Goal: Task Accomplishment & Management: Complete application form

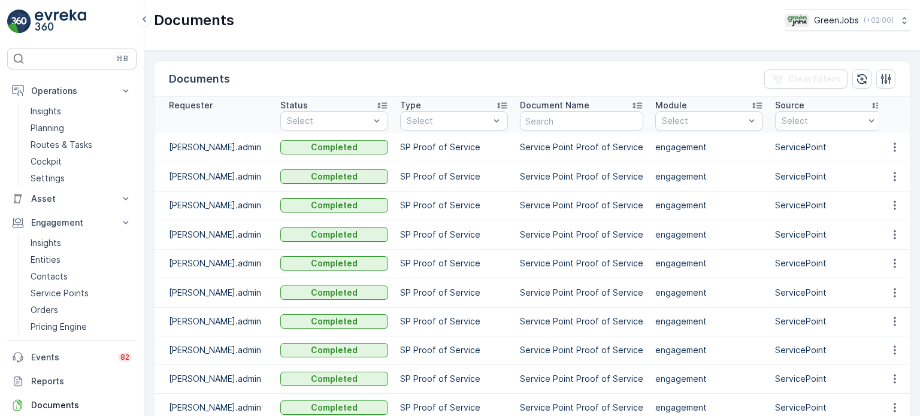
scroll to position [59, 0]
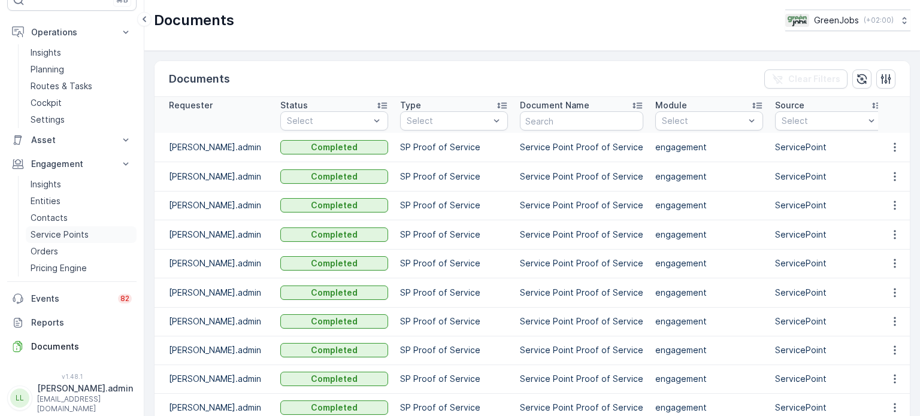
drag, startPoint x: 77, startPoint y: 234, endPoint x: 84, endPoint y: 229, distance: 8.6
click at [77, 233] on p "Service Points" at bounding box center [60, 235] width 58 height 12
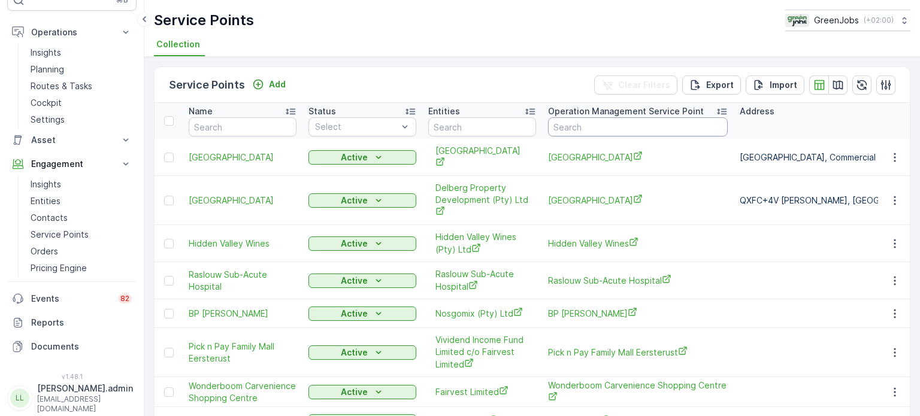
click at [600, 125] on input "text" at bounding box center [638, 126] width 180 height 19
type input "[PERSON_NAME]"
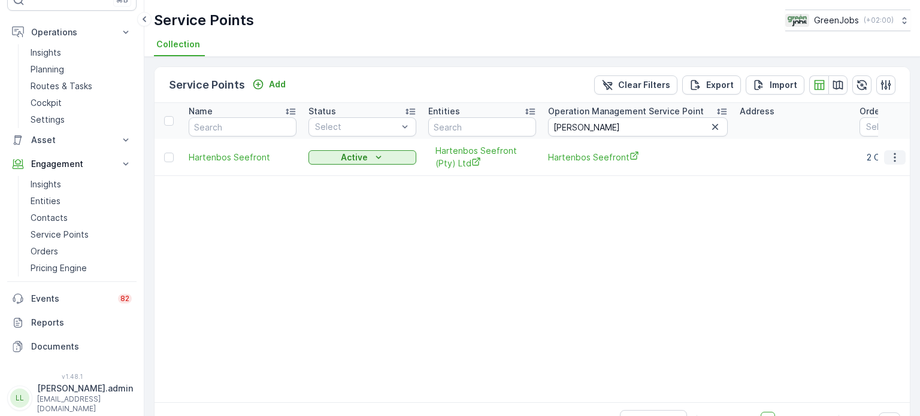
click at [889, 157] on icon "button" at bounding box center [895, 158] width 12 height 12
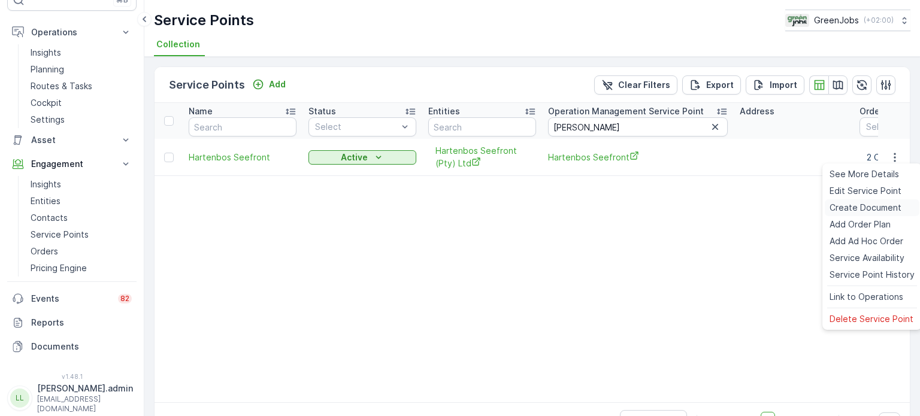
click at [859, 205] on span "Create Document" at bounding box center [866, 208] width 72 height 12
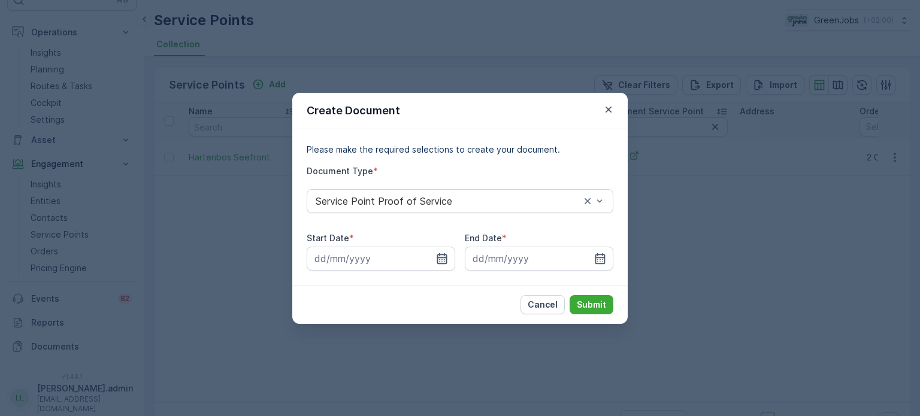
click at [443, 263] on icon "button" at bounding box center [442, 259] width 12 height 12
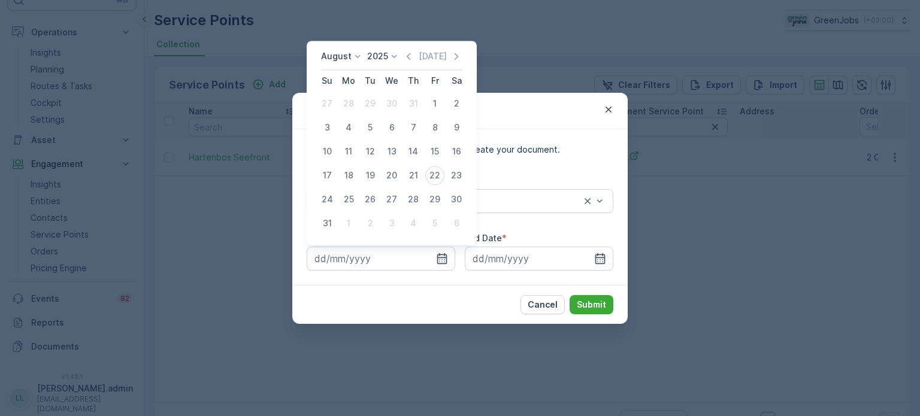
drag, startPoint x: 351, startPoint y: 59, endPoint x: 359, endPoint y: 62, distance: 8.1
click at [352, 59] on icon at bounding box center [358, 56] width 12 height 12
click at [338, 114] on span "July" at bounding box center [336, 114] width 16 height 12
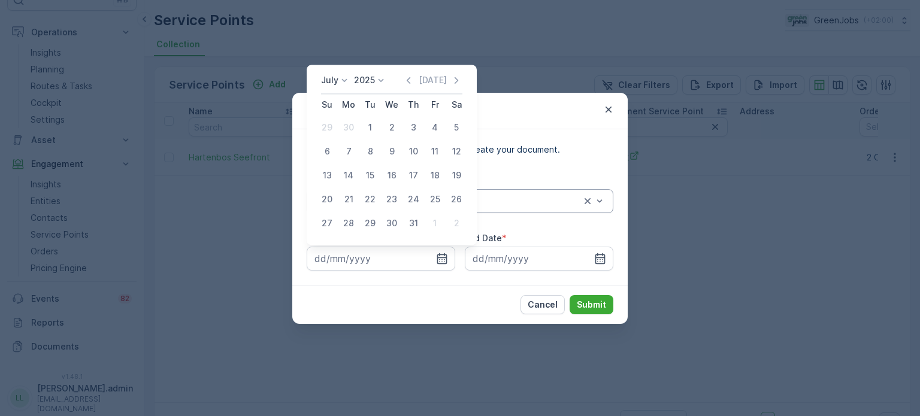
drag, startPoint x: 346, startPoint y: 197, endPoint x: 388, endPoint y: 204, distance: 42.6
click at [347, 196] on div "21" at bounding box center [348, 199] width 19 height 19
type input "[DATE]"
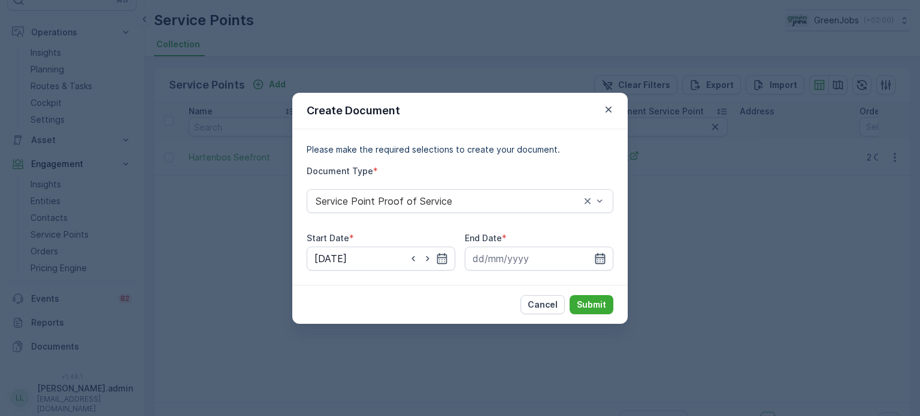
click at [599, 259] on icon "button" at bounding box center [600, 259] width 12 height 12
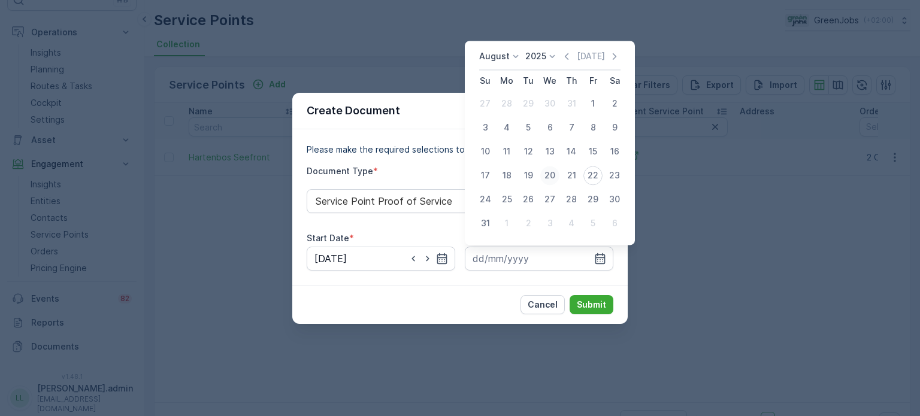
click at [548, 173] on div "20" at bounding box center [549, 175] width 19 height 19
type input "[DATE]"
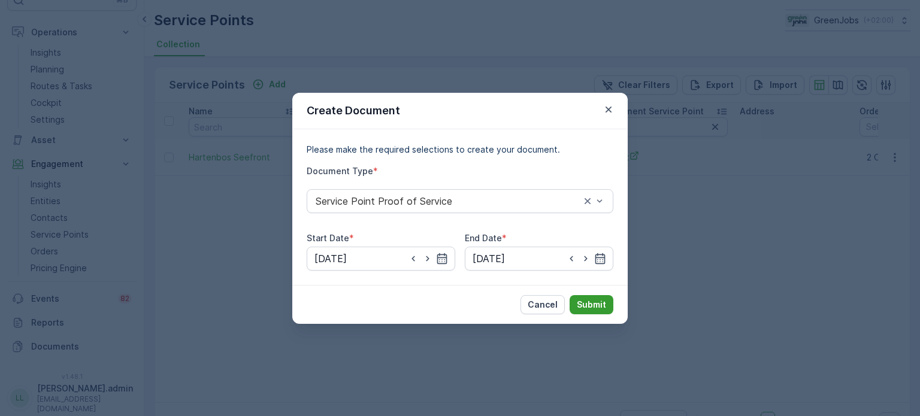
click at [602, 304] on p "Submit" at bounding box center [591, 305] width 29 height 12
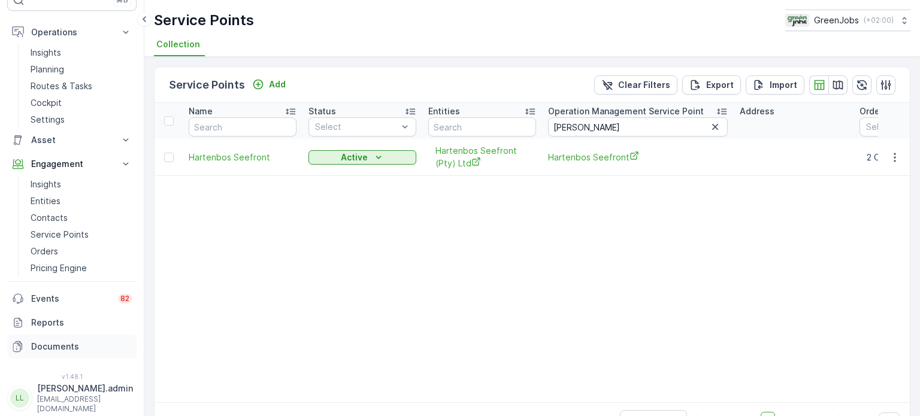
click at [65, 349] on p "Documents" at bounding box center [81, 347] width 101 height 12
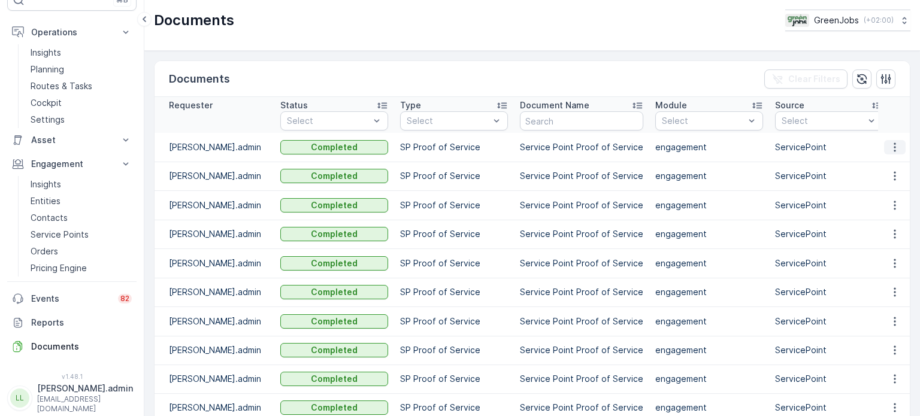
drag, startPoint x: 894, startPoint y: 146, endPoint x: 892, endPoint y: 152, distance: 6.5
click at [893, 146] on icon "button" at bounding box center [895, 147] width 12 height 12
click at [882, 168] on span "See Details" at bounding box center [892, 165] width 46 height 12
